Goal: Entertainment & Leisure: Consume media (video, audio)

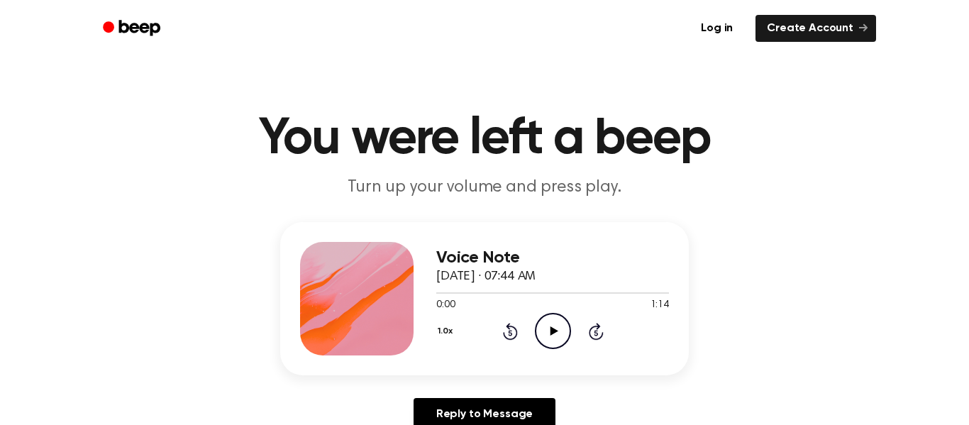
click at [556, 333] on icon "Play Audio" at bounding box center [553, 331] width 36 height 36
click at [506, 328] on icon "Rewind 5 seconds" at bounding box center [510, 331] width 16 height 18
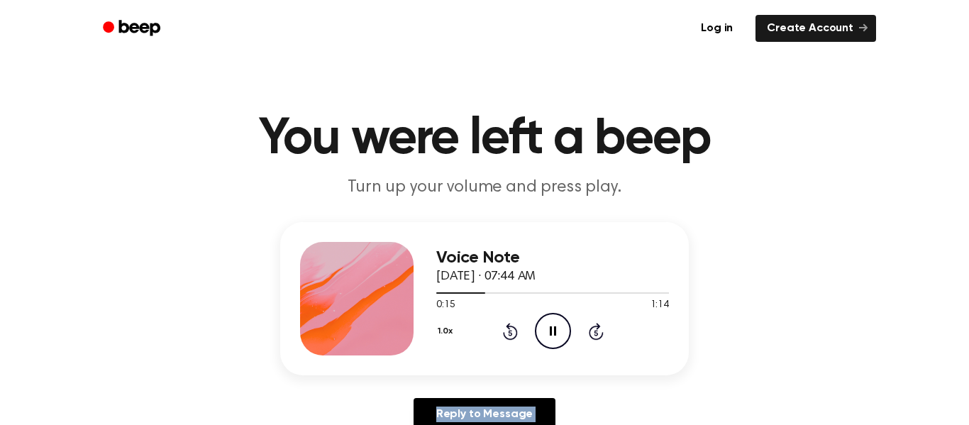
click at [506, 328] on icon "Rewind 5 seconds" at bounding box center [510, 331] width 16 height 18
click at [546, 327] on icon "Play Audio" at bounding box center [553, 331] width 36 height 36
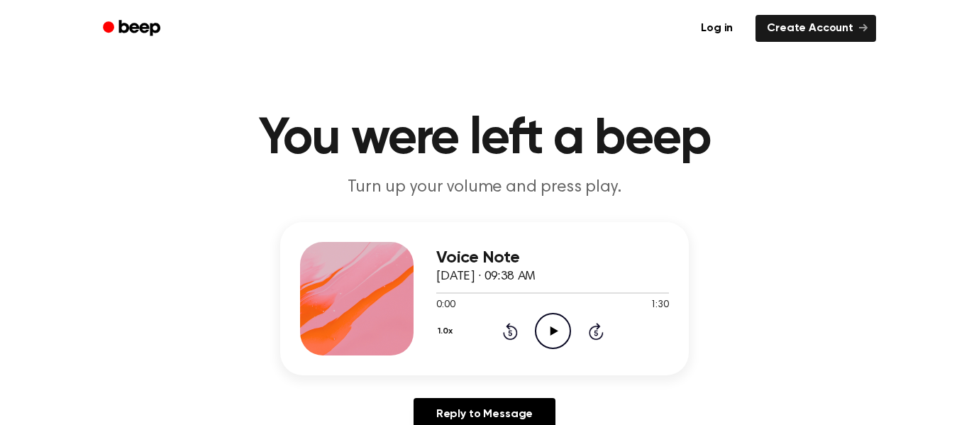
click at [544, 327] on icon "Play Audio" at bounding box center [553, 331] width 36 height 36
click at [551, 328] on icon at bounding box center [554, 330] width 8 height 9
